Goal: Task Accomplishment & Management: Manage account settings

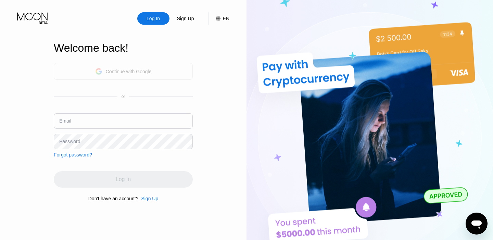
click at [146, 70] on div "Continue with Google" at bounding box center [129, 71] width 46 height 5
